Goal: Task Accomplishment & Management: Manage account settings

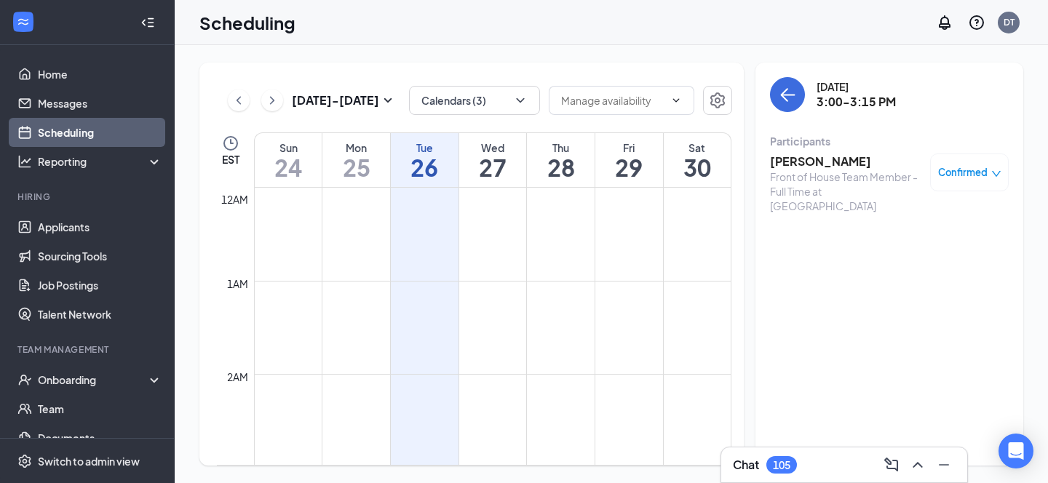
scroll to position [1322, 0]
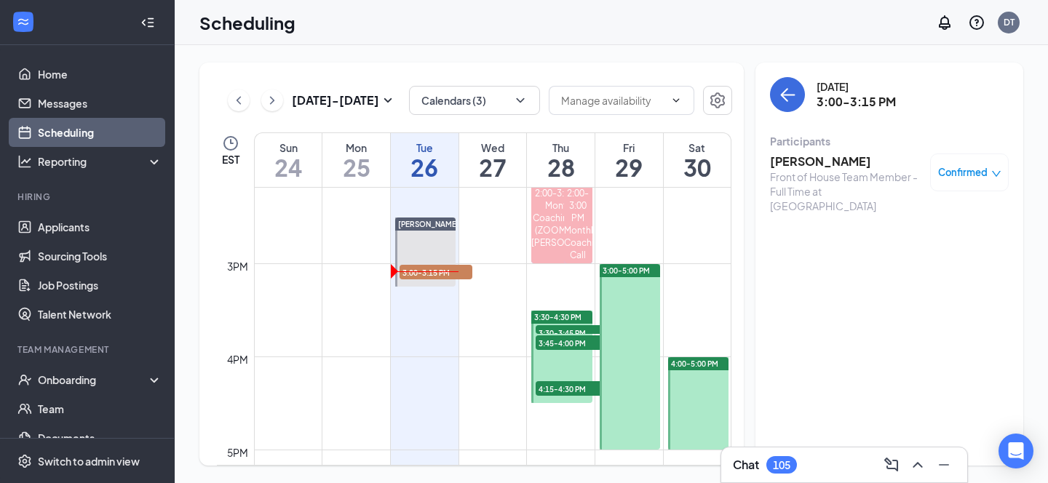
click at [814, 162] on h3 "[PERSON_NAME]" at bounding box center [846, 162] width 153 height 16
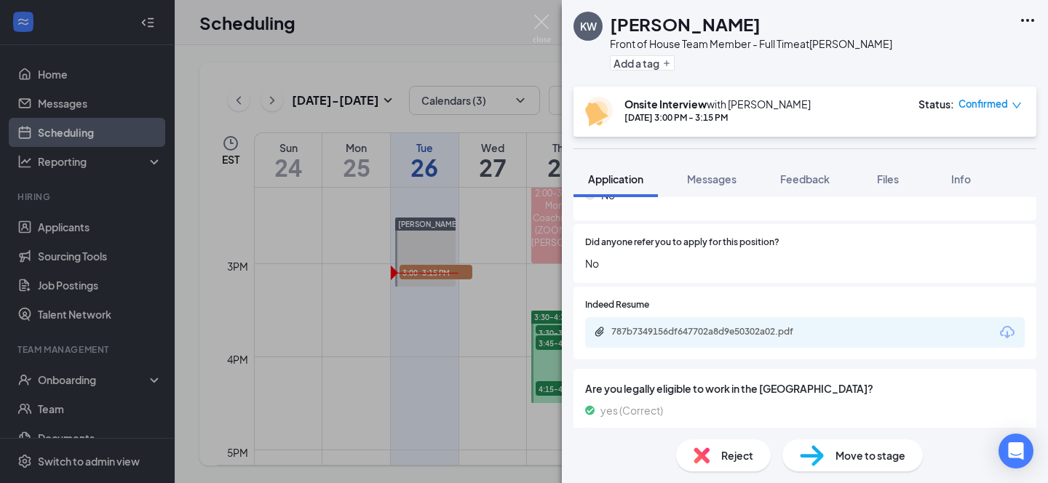
scroll to position [1062, 0]
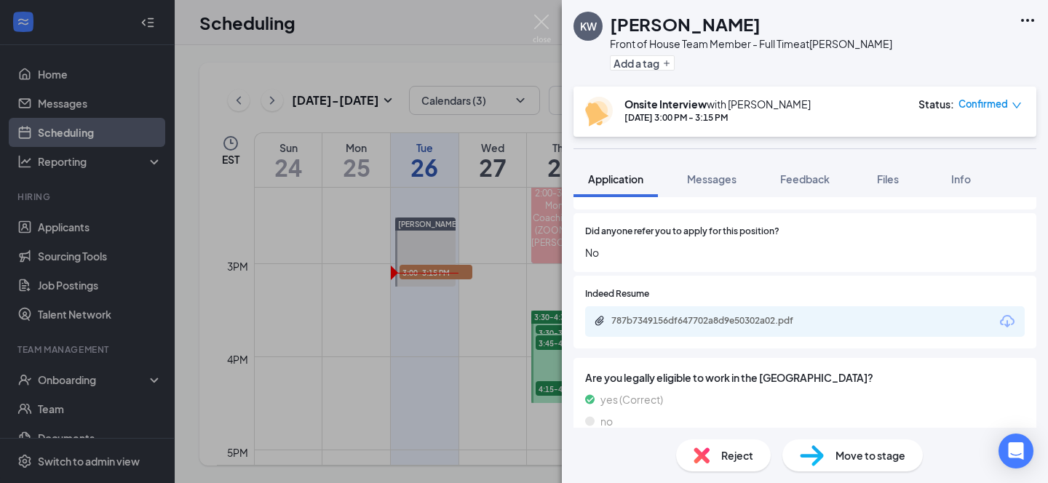
click at [743, 307] on div "787b7349156df647702a8d9e50302a02.pdf" at bounding box center [805, 322] width 440 height 31
click at [739, 315] on div "787b7349156df647702a8d9e50302a02.pdf" at bounding box center [714, 321] width 204 height 12
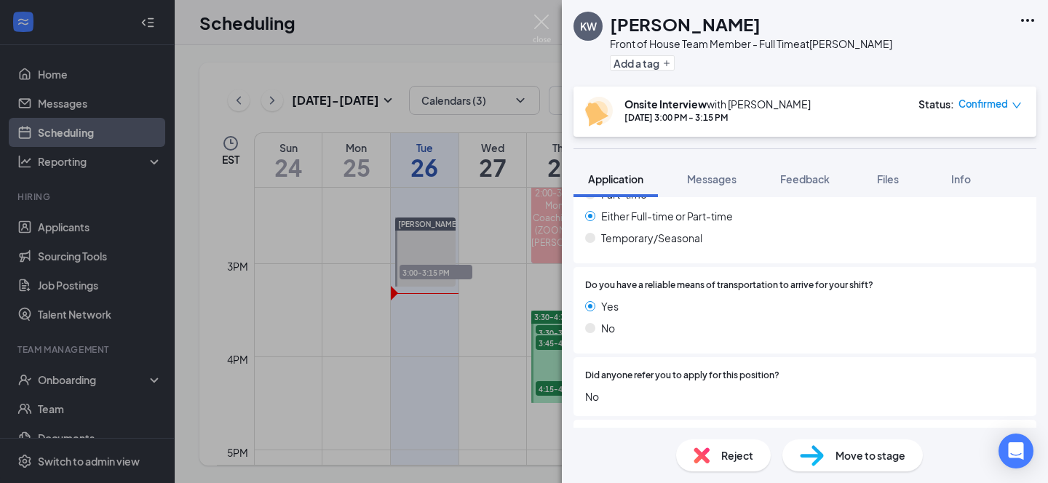
scroll to position [842, 0]
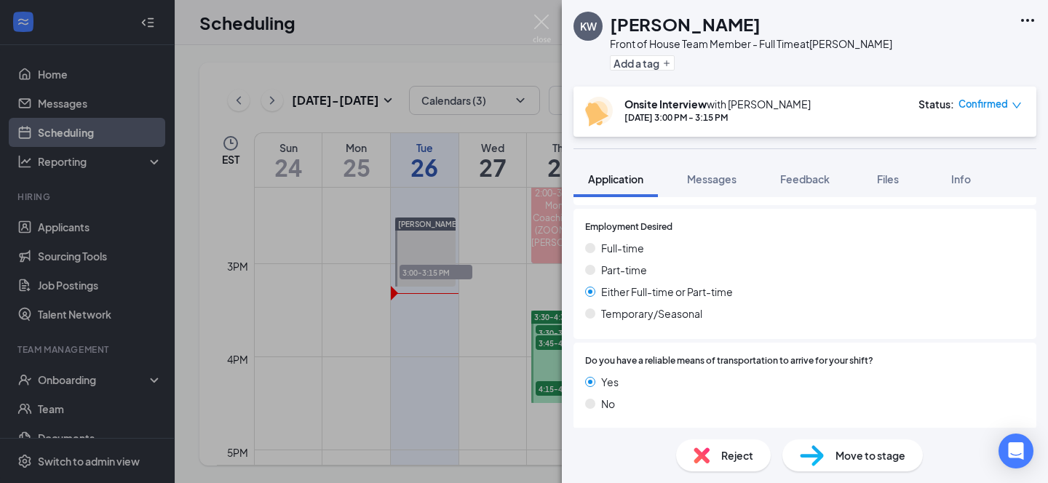
click at [845, 461] on span "Move to stage" at bounding box center [871, 456] width 70 height 16
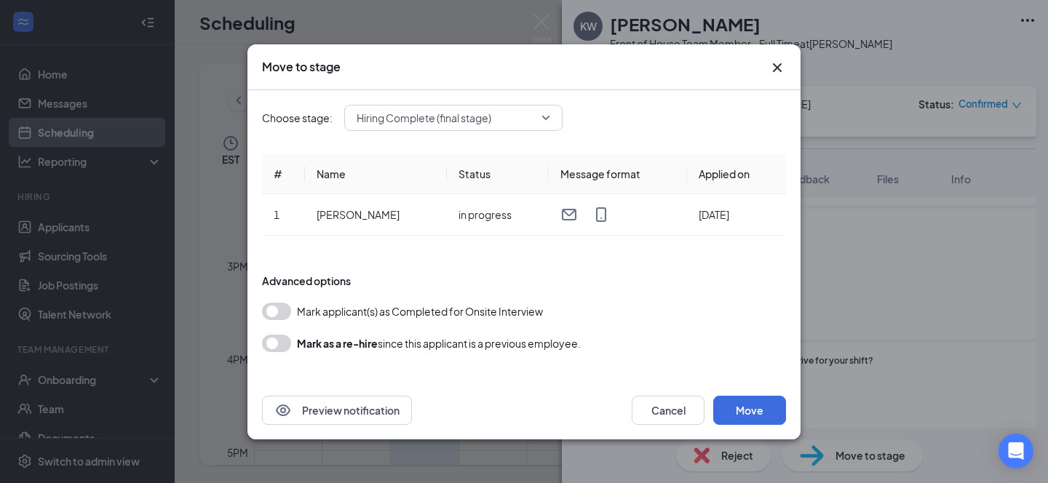
click at [507, 308] on span "Mark applicant(s) as Completed for Onsite Interview" at bounding box center [420, 311] width 246 height 17
click at [282, 313] on button "button" at bounding box center [276, 311] width 29 height 17
click at [740, 414] on button "Move" at bounding box center [750, 410] width 73 height 29
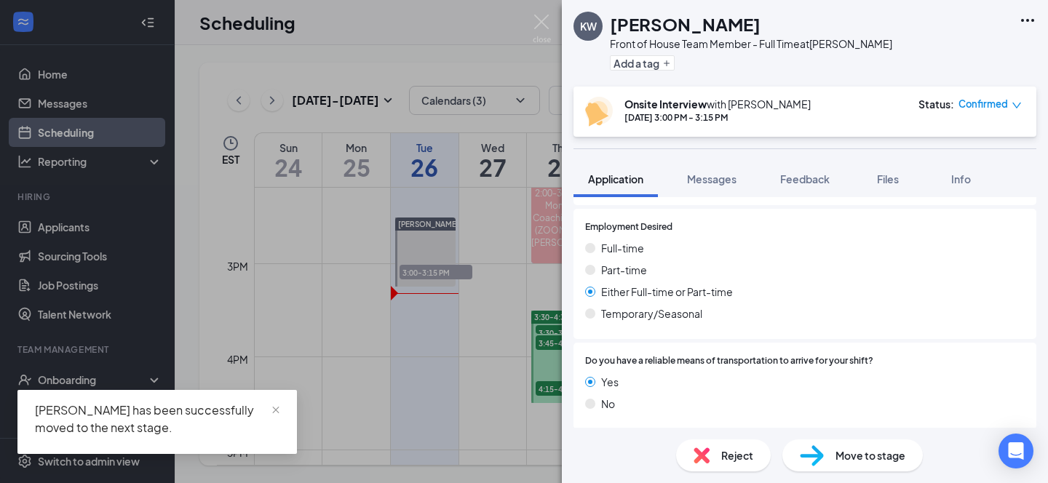
click at [486, 245] on div "KW [PERSON_NAME] Front of House Team Member - Full Time at [PERSON_NAME] Add a …" at bounding box center [524, 241] width 1048 height 483
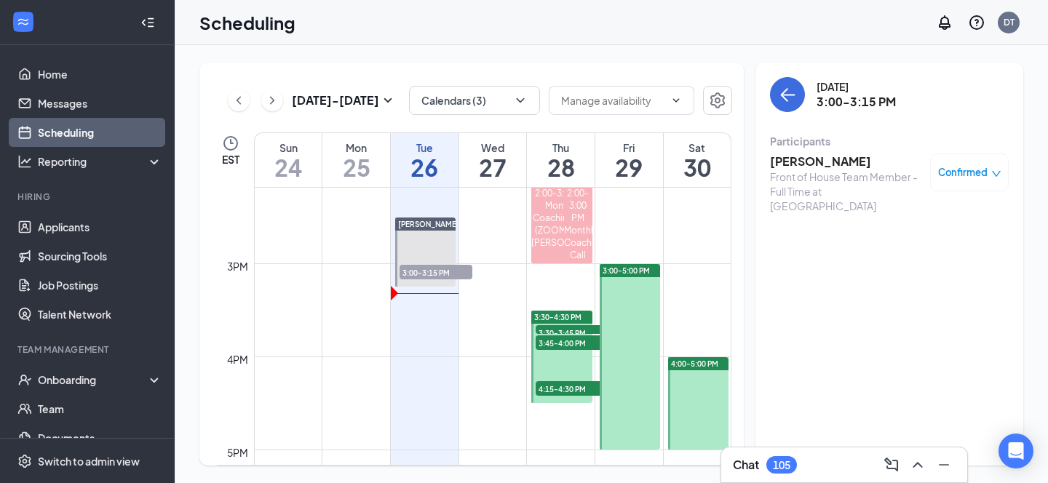
click at [773, 141] on div "Participants" at bounding box center [889, 141] width 239 height 15
click at [839, 170] on div "Front of House Team Member - Full Time at [GEOGRAPHIC_DATA]" at bounding box center [846, 192] width 153 height 44
drag, startPoint x: 767, startPoint y: 161, endPoint x: 845, endPoint y: 190, distance: 83.2
click at [845, 190] on div "[DATE] 3:00-3:15 PM Participants [PERSON_NAME] Front of House Team Member - Ful…" at bounding box center [890, 264] width 268 height 403
click at [845, 190] on div "Front of House Team Member - Full Time at [GEOGRAPHIC_DATA]" at bounding box center [846, 192] width 153 height 44
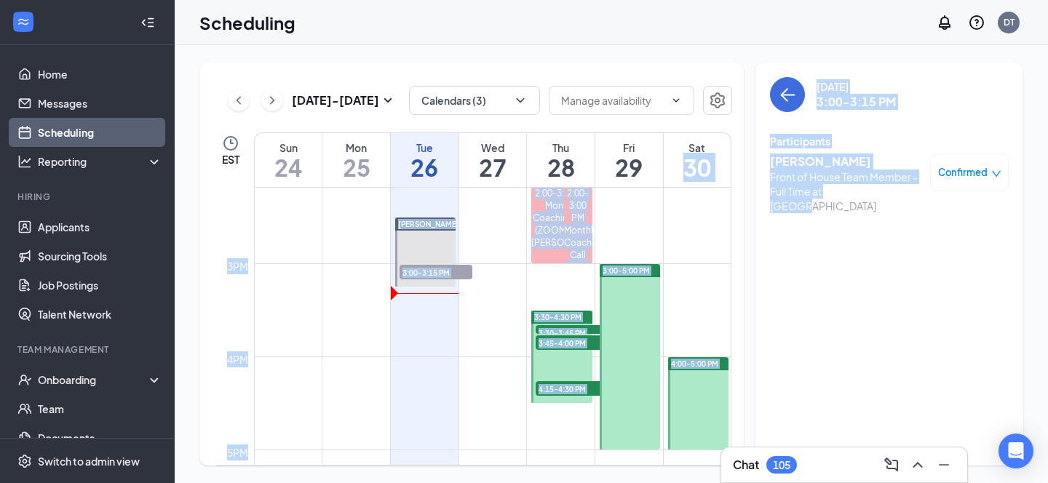
drag, startPoint x: 859, startPoint y: 192, endPoint x: 716, endPoint y: 151, distance: 148.4
click at [716, 151] on div "[DATE] - [DATE] Calendars (3) EST Sun 24 Mon 25 Tue 26 Wed 27 Thu 28 Fri 29 Sat…" at bounding box center [611, 264] width 824 height 403
click at [786, 152] on div "[PERSON_NAME] Front of House Team Member - Full Time at [PERSON_NAME] Confirmed" at bounding box center [889, 184] width 239 height 70
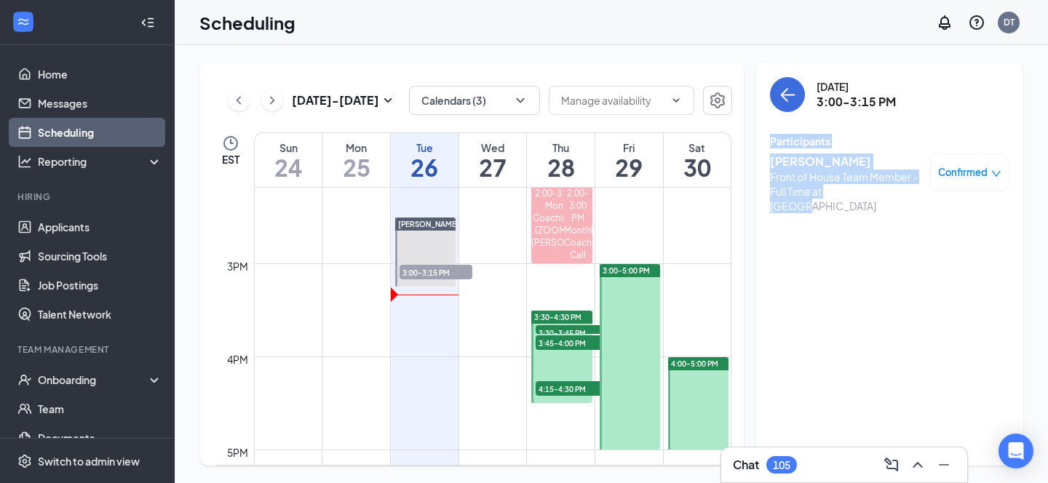
drag, startPoint x: 772, startPoint y: 144, endPoint x: 832, endPoint y: 205, distance: 85.5
click at [832, 205] on div "Participants [PERSON_NAME] Front of House Team Member - Full Time at [PERSON_NA…" at bounding box center [889, 178] width 239 height 88
drag, startPoint x: 855, startPoint y: 199, endPoint x: 788, endPoint y: 170, distance: 73.7
click at [788, 170] on div "[PERSON_NAME] Front of House Team Member - Full Time at [PERSON_NAME] Confirmed" at bounding box center [889, 184] width 239 height 70
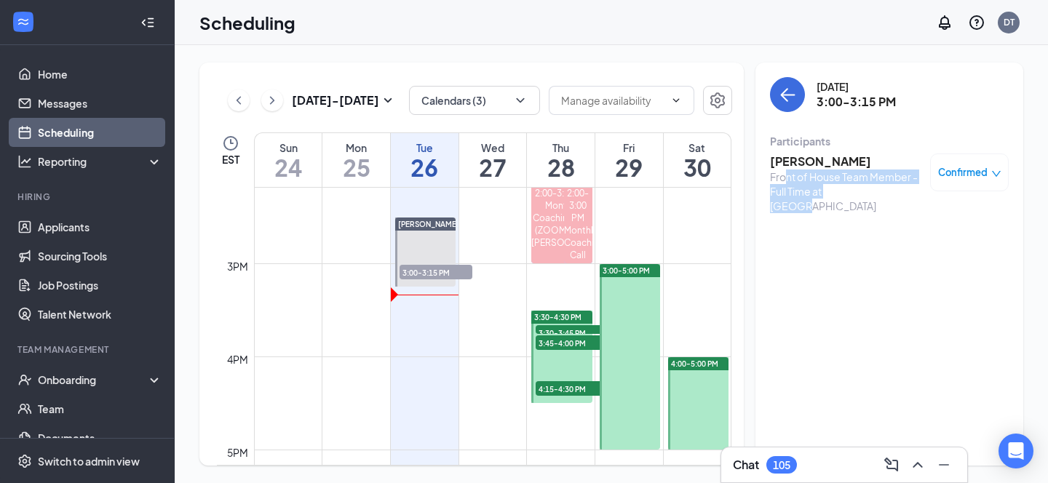
click at [788, 170] on div "Front of House Team Member - Full Time at [GEOGRAPHIC_DATA]" at bounding box center [846, 192] width 153 height 44
drag, startPoint x: 778, startPoint y: 160, endPoint x: 845, endPoint y: 195, distance: 75.6
click at [845, 195] on div "[PERSON_NAME] Front of House Team Member - Full Time at [GEOGRAPHIC_DATA]" at bounding box center [846, 184] width 153 height 60
click at [859, 203] on div "[PERSON_NAME] Front of House Team Member - Full Time at [PERSON_NAME] Confirmed" at bounding box center [889, 184] width 239 height 70
drag, startPoint x: 863, startPoint y: 189, endPoint x: 770, endPoint y: 134, distance: 108.6
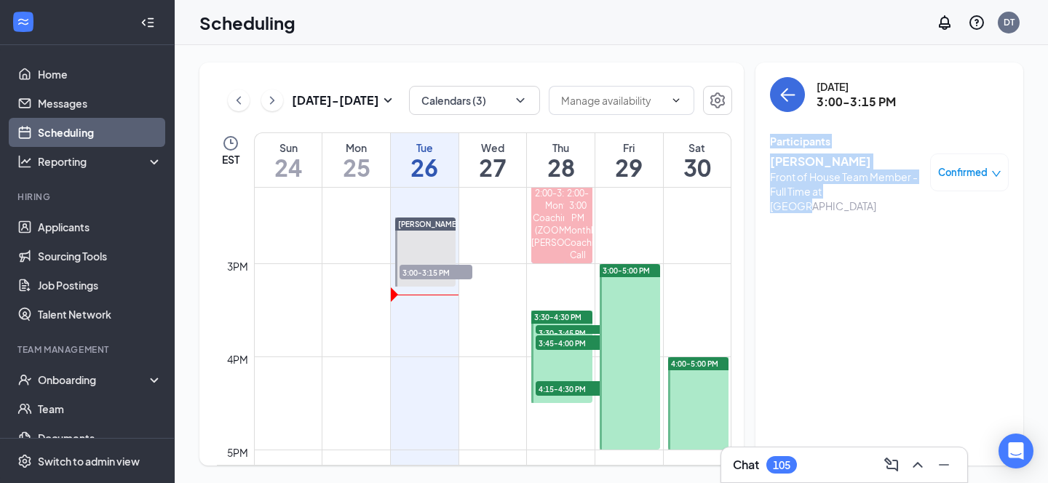
click at [770, 134] on div "Participants [PERSON_NAME] Front of House Team Member - Full Time at [PERSON_NA…" at bounding box center [889, 176] width 239 height 84
click at [770, 134] on div "Participants" at bounding box center [889, 141] width 239 height 15
drag, startPoint x: 770, startPoint y: 134, endPoint x: 847, endPoint y: 181, distance: 91.2
click at [847, 181] on div "Participants [PERSON_NAME] Front of House Team Member - Full Time at [PERSON_NA…" at bounding box center [889, 176] width 239 height 84
click at [847, 181] on div "Front of House Team Member - Full Time at [GEOGRAPHIC_DATA]" at bounding box center [846, 192] width 153 height 44
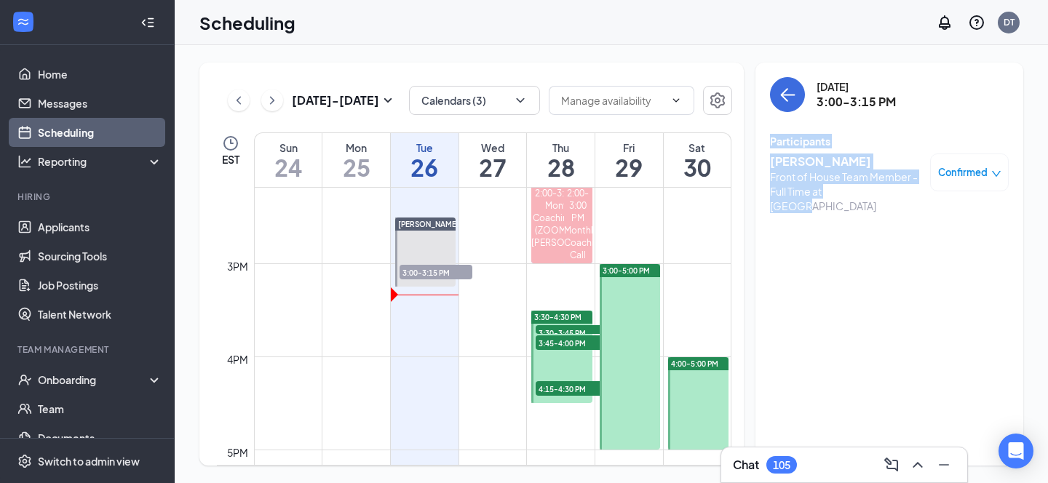
drag, startPoint x: 866, startPoint y: 199, endPoint x: 771, endPoint y: 136, distance: 113.9
click at [771, 136] on div "Participants [PERSON_NAME] Front of House Team Member - Full Time at [PERSON_NA…" at bounding box center [889, 176] width 239 height 84
